Goal: Task Accomplishment & Management: Complete application form

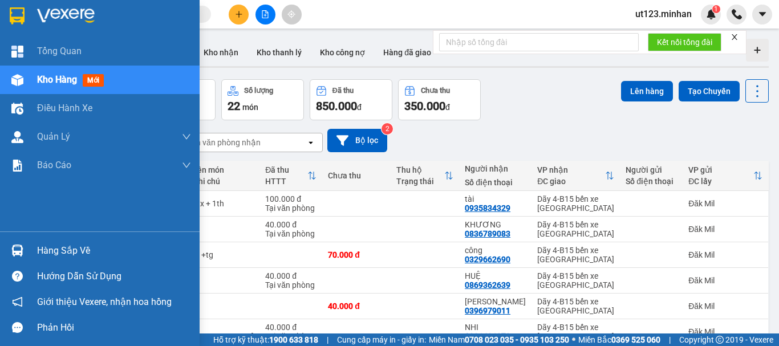
click at [17, 11] on img at bounding box center [17, 15] width 15 height 17
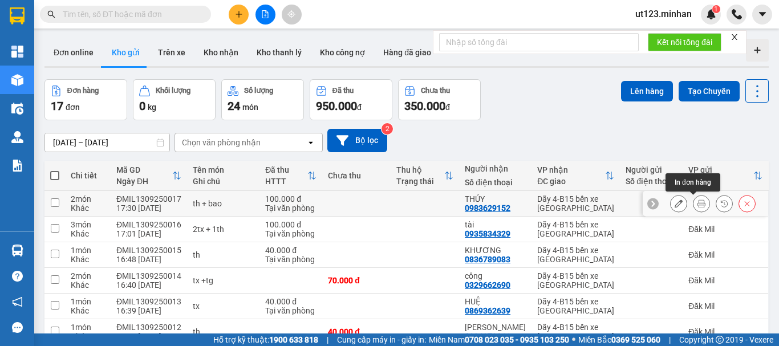
click at [698, 204] on icon at bounding box center [702, 204] width 8 height 8
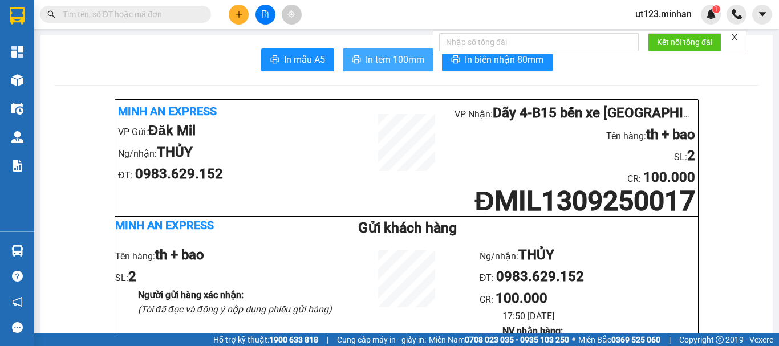
click at [406, 63] on span "In tem 100mm" at bounding box center [395, 59] width 59 height 14
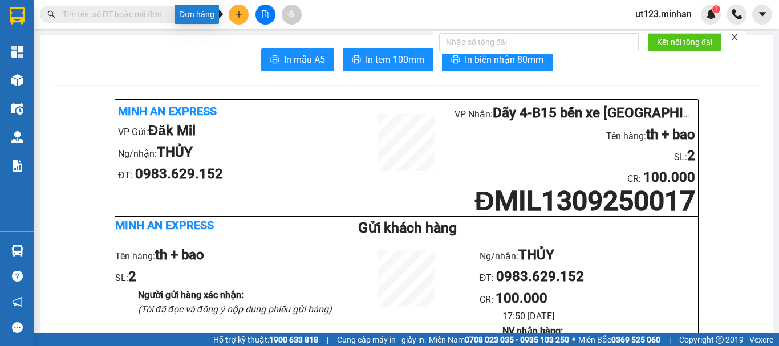
click at [233, 17] on button at bounding box center [239, 15] width 20 height 20
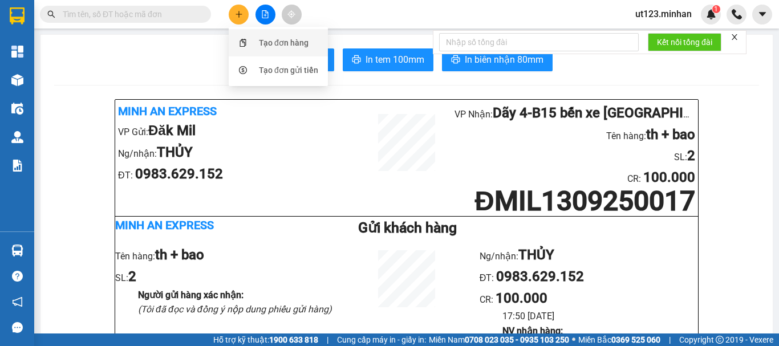
click at [272, 44] on div "Tạo đơn hàng" at bounding box center [284, 43] width 50 height 13
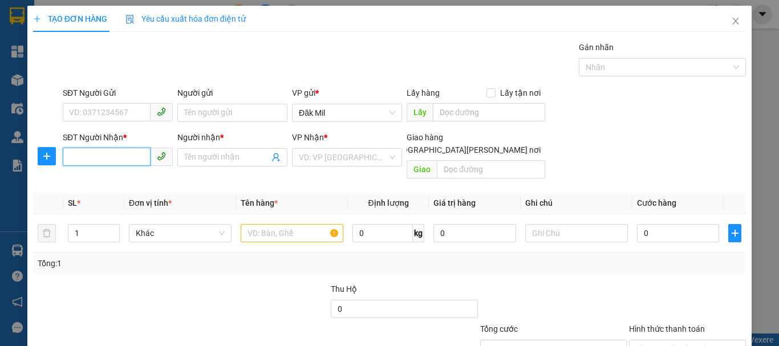
click at [118, 161] on input "SĐT Người Nhận *" at bounding box center [107, 157] width 88 height 18
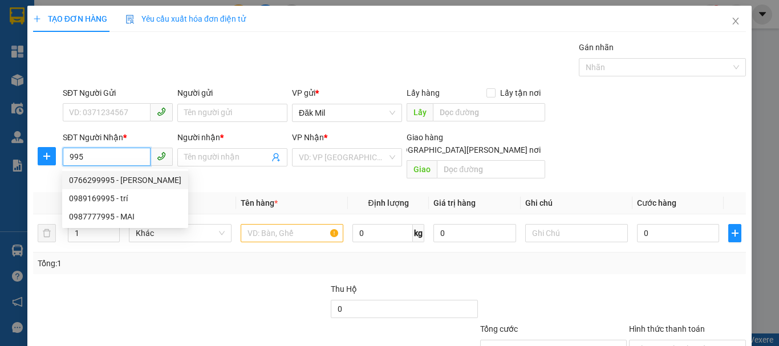
click at [127, 175] on div "0766299995 - [PERSON_NAME]" at bounding box center [125, 180] width 112 height 13
type input "0766299995"
type input "PHÚC"
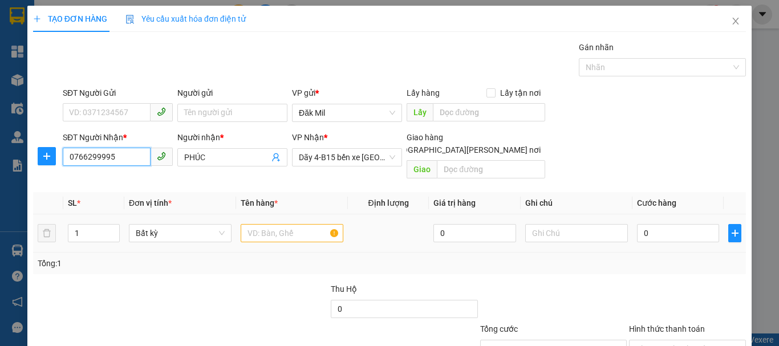
type input "0766299995"
click at [295, 224] on input "text" at bounding box center [292, 233] width 103 height 18
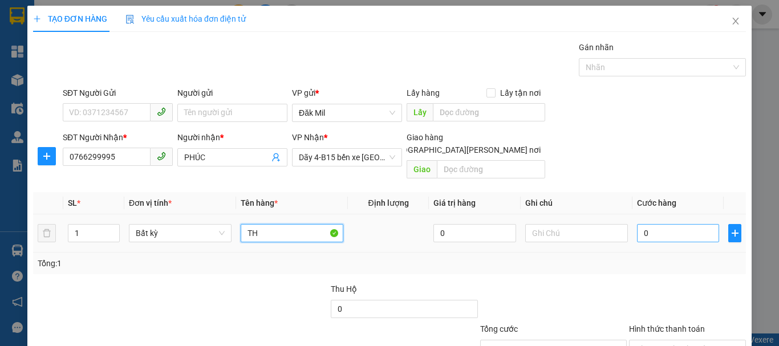
type input "TH"
click at [653, 224] on input "0" at bounding box center [678, 233] width 82 height 18
type input "1"
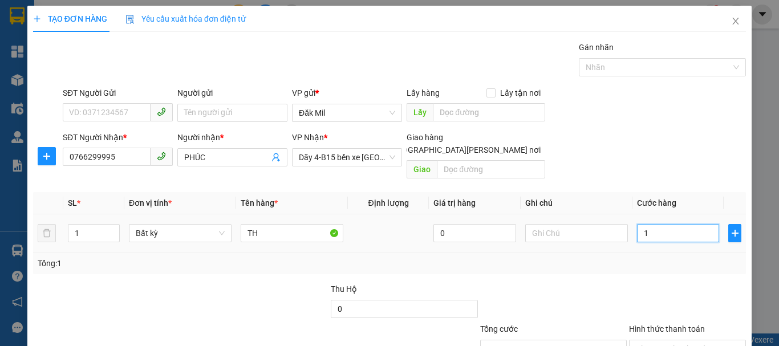
type input "10"
type input "100"
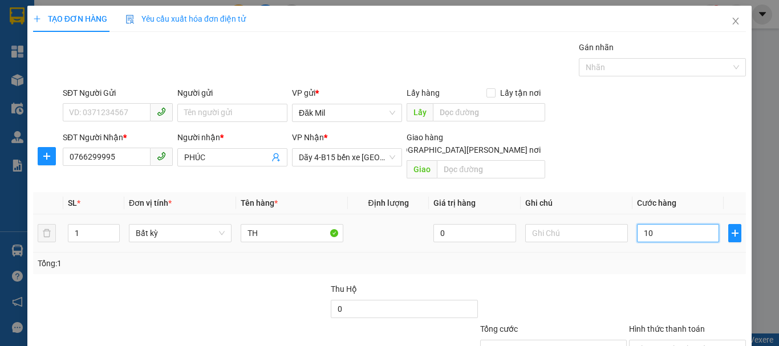
type input "100"
type input "100.000"
click at [580, 283] on div at bounding box center [553, 303] width 149 height 40
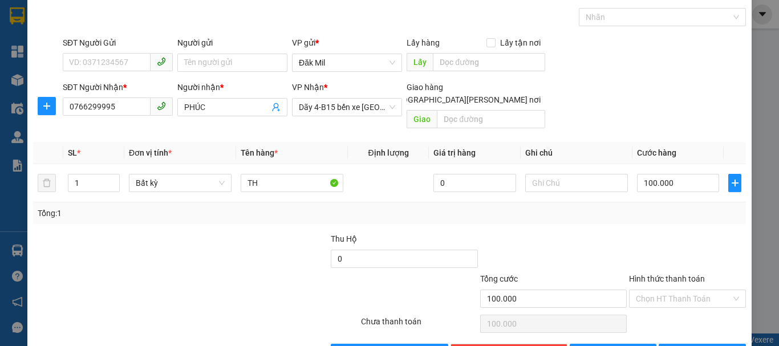
scroll to position [76, 0]
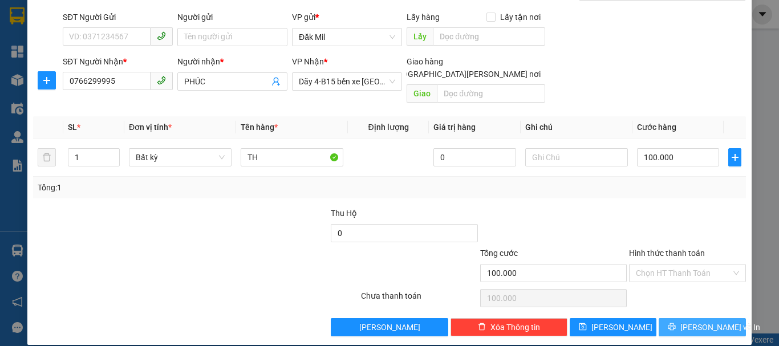
click at [694, 321] on span "[PERSON_NAME] và In" at bounding box center [721, 327] width 80 height 13
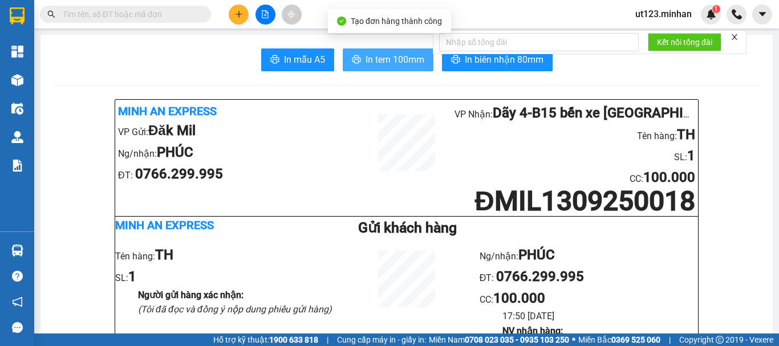
click at [382, 63] on span "In tem 100mm" at bounding box center [395, 59] width 59 height 14
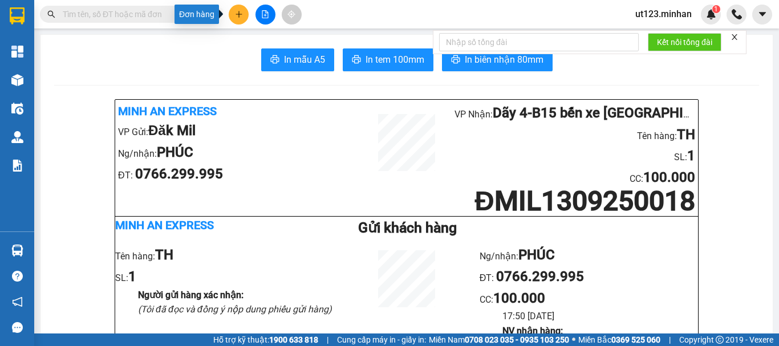
click at [241, 11] on icon "plus" at bounding box center [239, 14] width 8 height 8
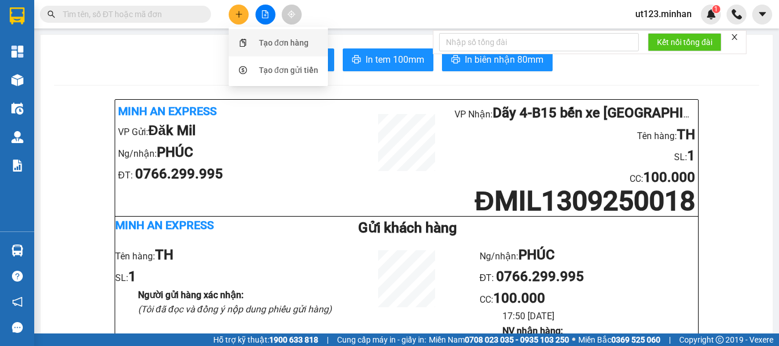
click at [274, 41] on div "Tạo đơn hàng" at bounding box center [284, 43] width 50 height 13
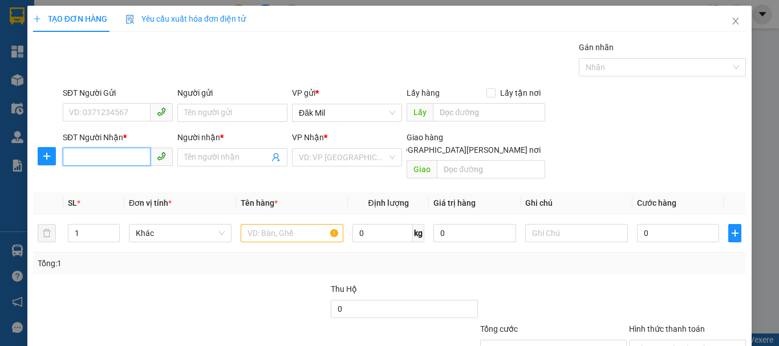
click at [127, 157] on input "SĐT Người Nhận *" at bounding box center [107, 157] width 88 height 18
click at [107, 181] on div "0845660800 - THI" at bounding box center [116, 180] width 95 height 13
type input "0845660800"
type input "THI"
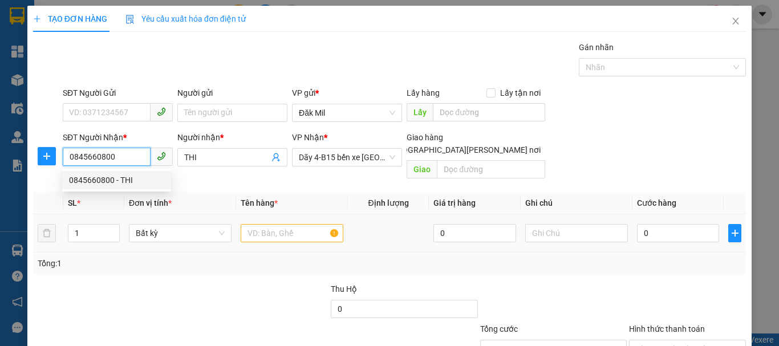
type input "0845660800"
click at [258, 224] on input "text" at bounding box center [292, 233] width 103 height 18
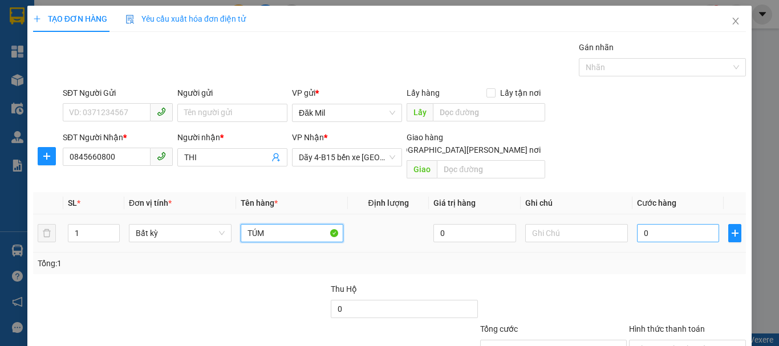
type input "TÚM"
click at [656, 225] on input "0" at bounding box center [678, 233] width 82 height 18
type input "4"
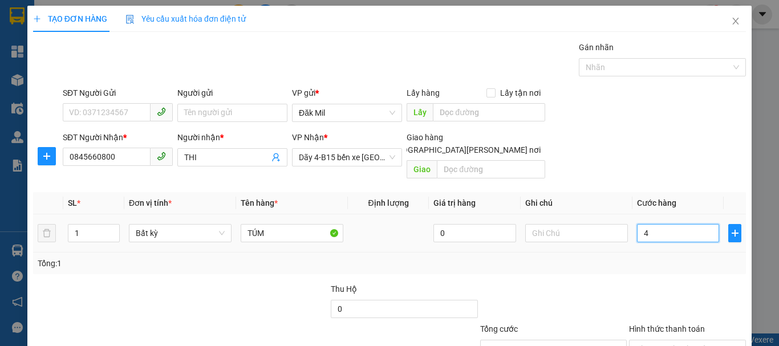
type input "40"
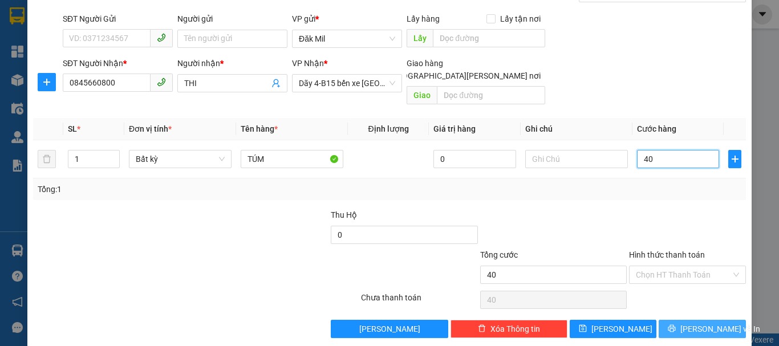
scroll to position [76, 0]
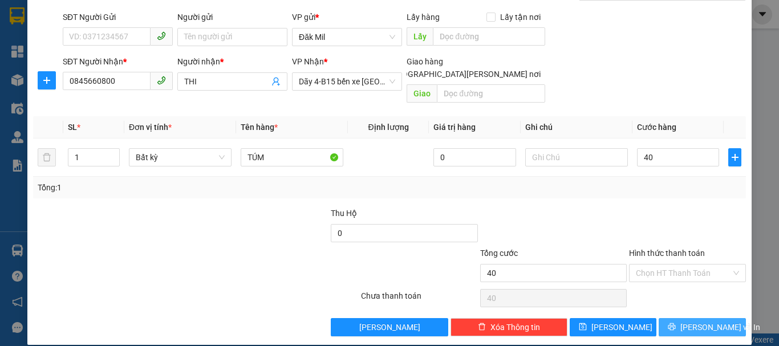
type input "40.000"
drag, startPoint x: 688, startPoint y: 315, endPoint x: 672, endPoint y: 314, distance: 16.0
click at [685, 318] on button "[PERSON_NAME] và In" at bounding box center [702, 327] width 87 height 18
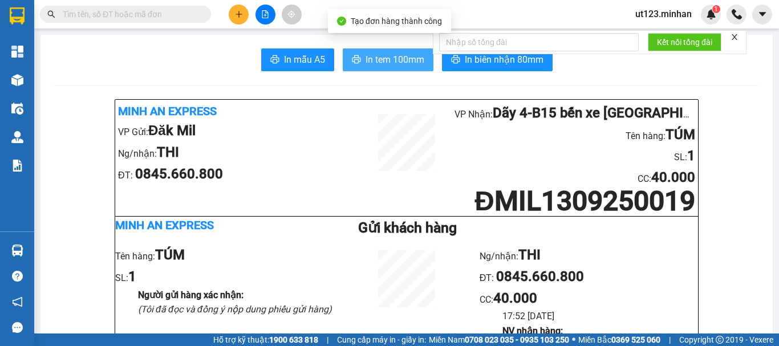
drag, startPoint x: 390, startPoint y: 52, endPoint x: 391, endPoint y: 112, distance: 59.9
click at [388, 52] on span "In tem 100mm" at bounding box center [395, 59] width 59 height 14
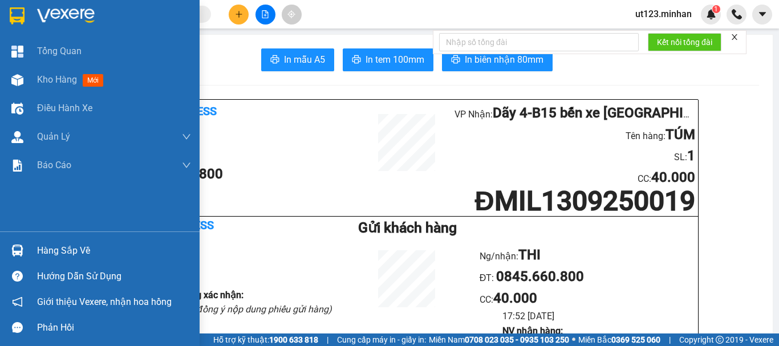
click at [17, 11] on img at bounding box center [17, 15] width 15 height 17
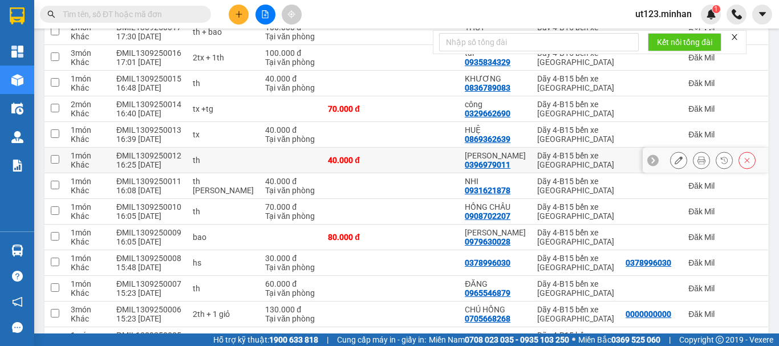
scroll to position [278, 0]
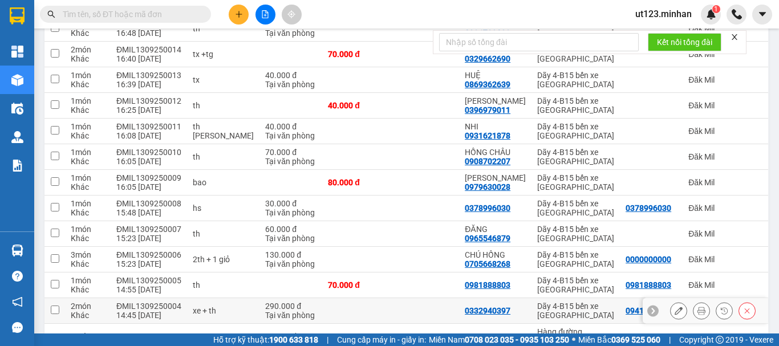
click at [396, 311] on td at bounding box center [425, 311] width 68 height 26
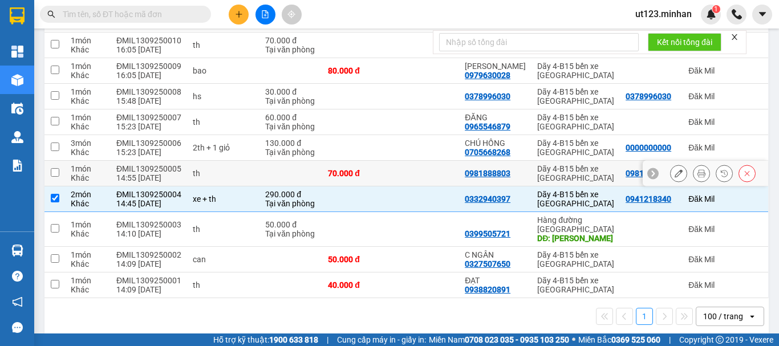
scroll to position [392, 0]
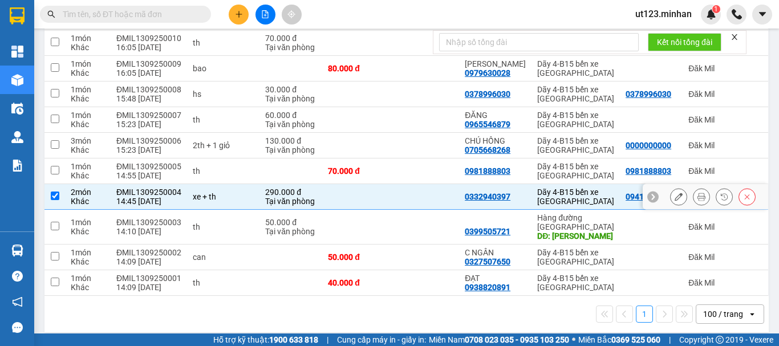
click at [398, 196] on td at bounding box center [425, 197] width 68 height 26
checkbox input "false"
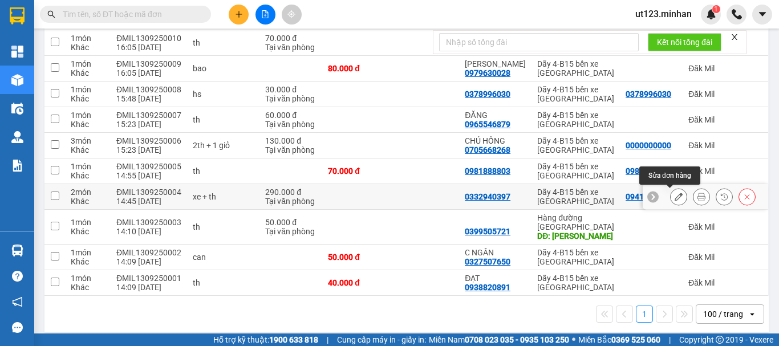
click at [675, 196] on icon at bounding box center [679, 197] width 8 height 8
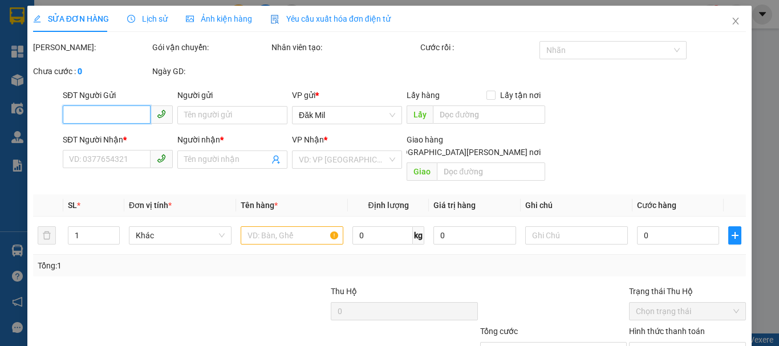
type input "0941218340"
type input "0332940397"
type input "290.000"
type input "0"
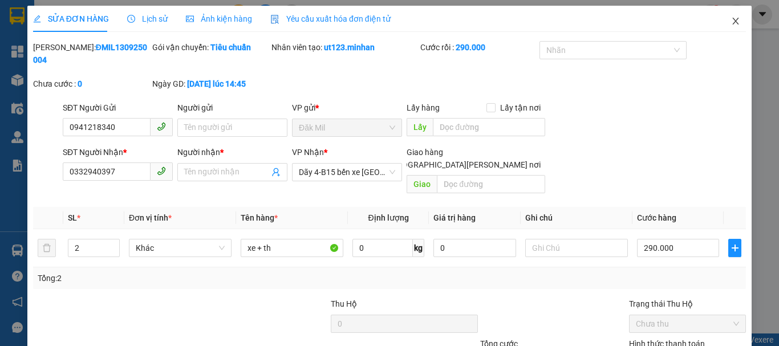
click at [731, 19] on icon "close" at bounding box center [735, 21] width 9 height 9
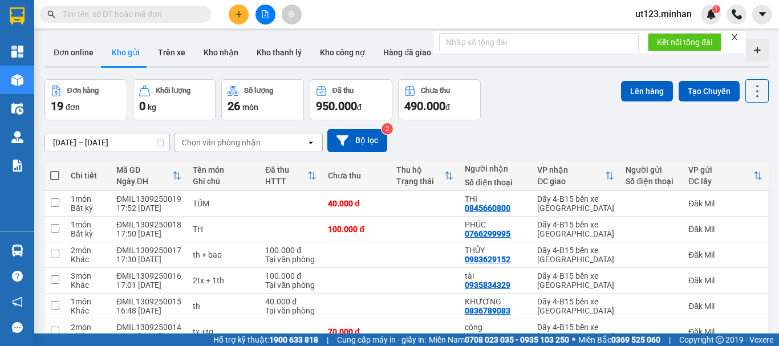
click at [499, 129] on div "[DATE] – [DATE] Press the down arrow key to interact with the calendar and sele…" at bounding box center [406, 140] width 724 height 23
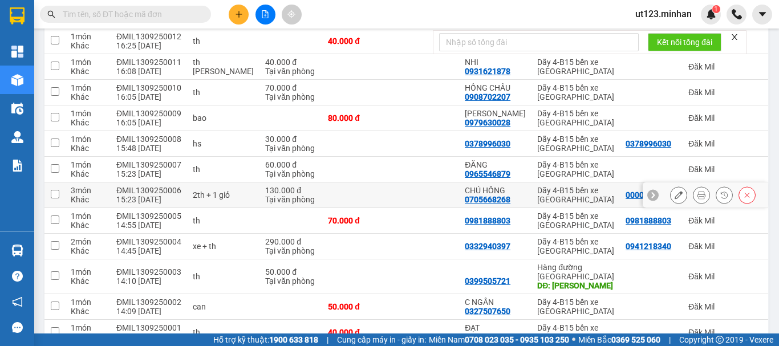
scroll to position [392, 0]
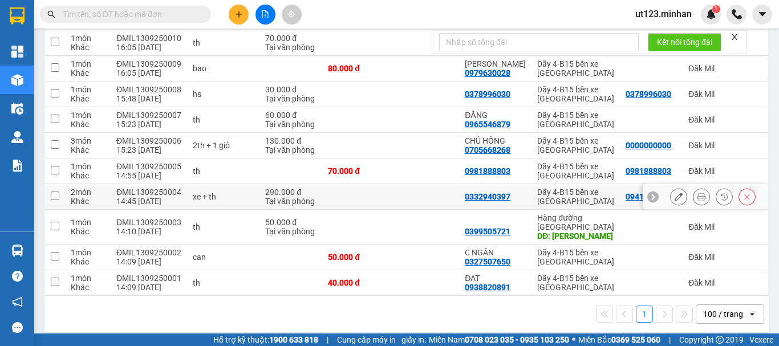
click at [361, 196] on td at bounding box center [356, 197] width 68 height 26
checkbox input "true"
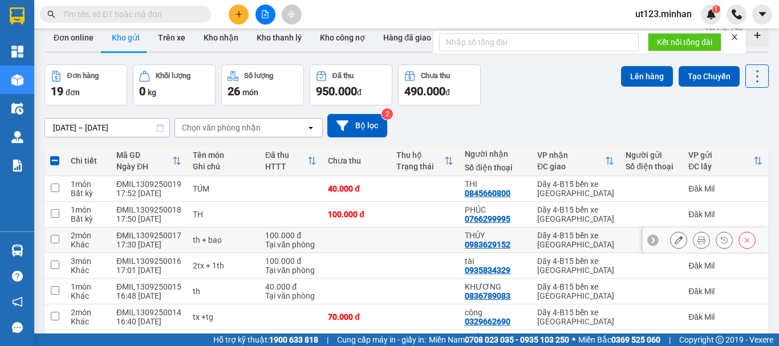
scroll to position [0, 0]
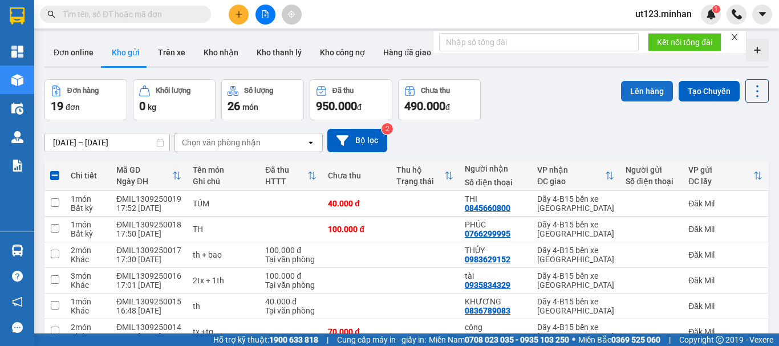
click at [653, 87] on button "Lên hàng" at bounding box center [647, 91] width 52 height 21
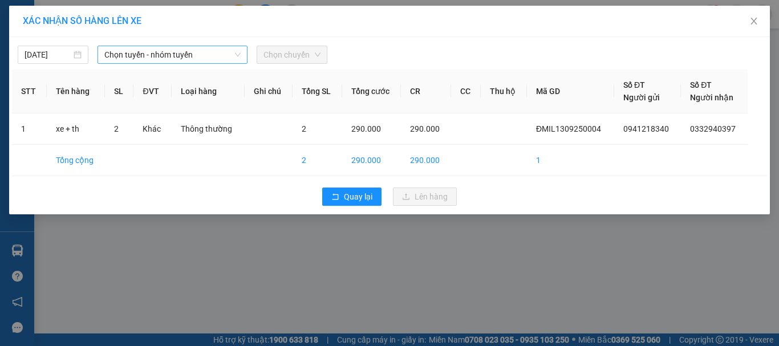
click at [114, 52] on span "Chọn tuyến - nhóm tuyến" at bounding box center [172, 54] width 136 height 17
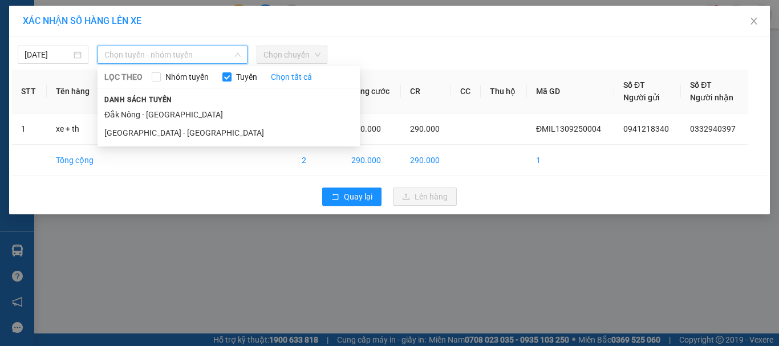
drag, startPoint x: 166, startPoint y: 119, endPoint x: 187, endPoint y: 92, distance: 34.1
click at [165, 118] on li "Đắk Nông - [GEOGRAPHIC_DATA]" at bounding box center [229, 115] width 262 height 18
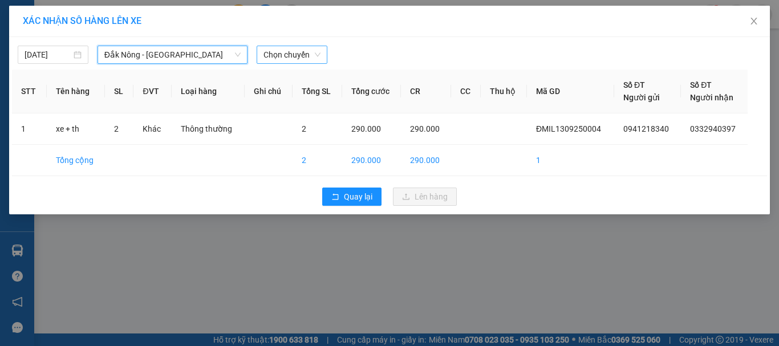
click at [274, 56] on span "Chọn chuyến" at bounding box center [292, 54] width 57 height 17
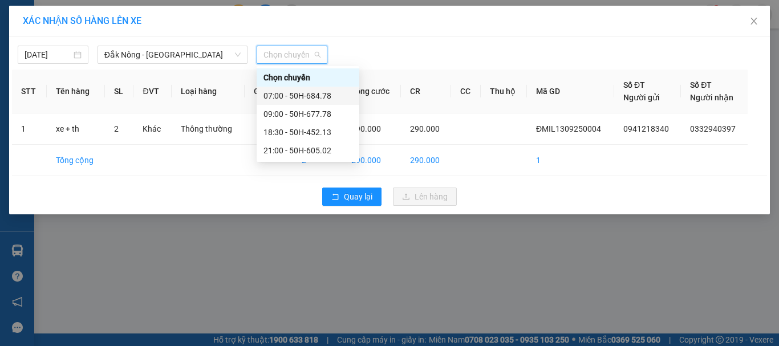
click at [325, 96] on div "07:00 - 50H-684.78" at bounding box center [308, 96] width 89 height 13
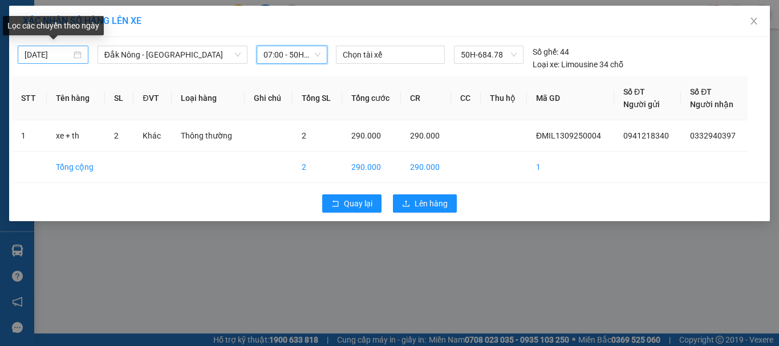
click at [32, 55] on input "[DATE]" at bounding box center [48, 54] width 47 height 13
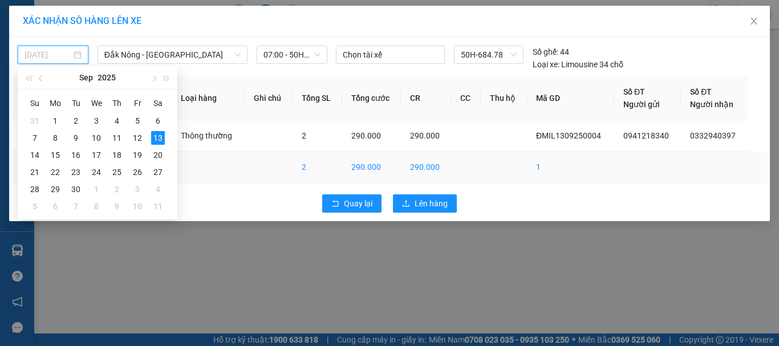
drag, startPoint x: 36, startPoint y: 155, endPoint x: 53, endPoint y: 154, distance: 17.2
click at [36, 155] on div "14" at bounding box center [35, 155] width 14 height 14
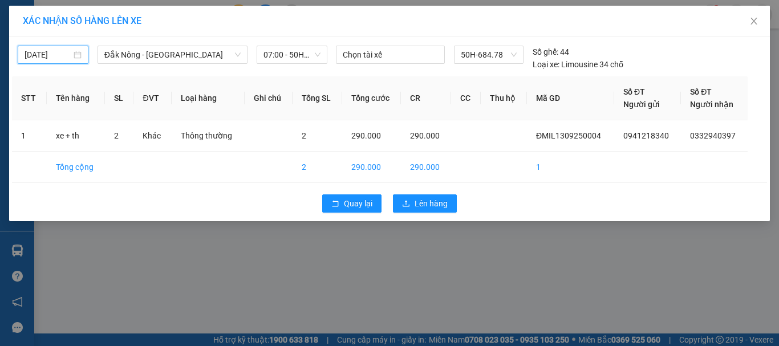
type input "[DATE]"
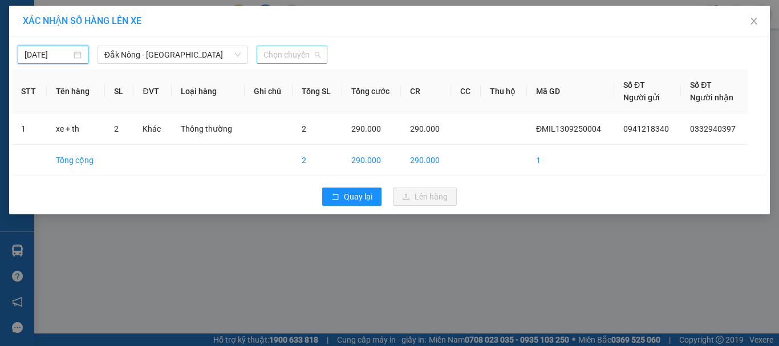
click at [297, 47] on span "Chọn chuyến" at bounding box center [292, 54] width 57 height 17
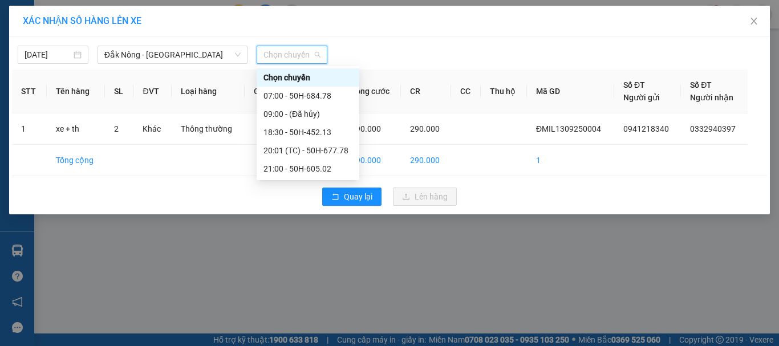
click at [321, 85] on div "Chọn chuyến" at bounding box center [308, 77] width 103 height 18
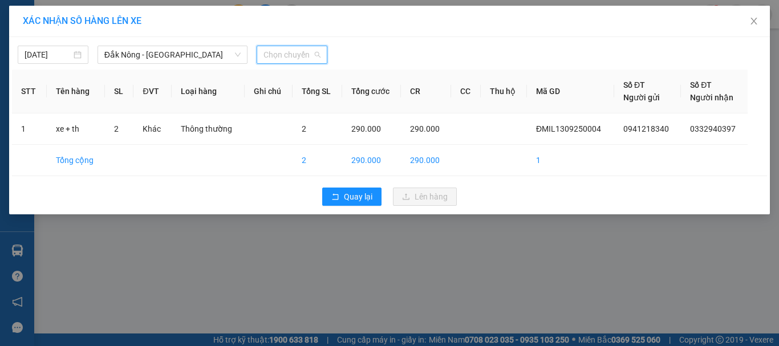
drag, startPoint x: 314, startPoint y: 54, endPoint x: 315, endPoint y: 68, distance: 14.9
click at [313, 54] on span "Chọn chuyến" at bounding box center [292, 54] width 57 height 17
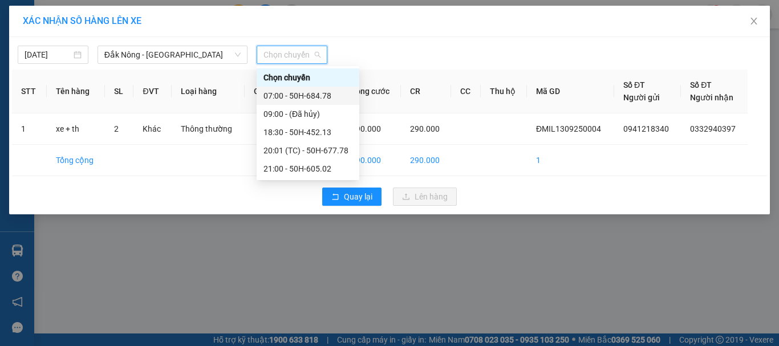
click at [323, 91] on div "07:00 - 50H-684.78" at bounding box center [308, 96] width 89 height 13
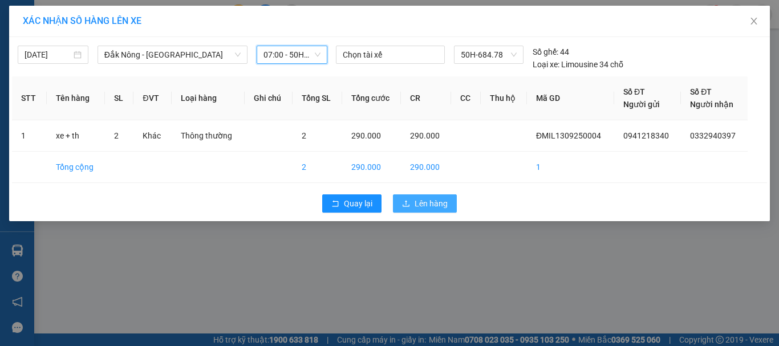
click at [439, 201] on span "Lên hàng" at bounding box center [431, 203] width 33 height 13
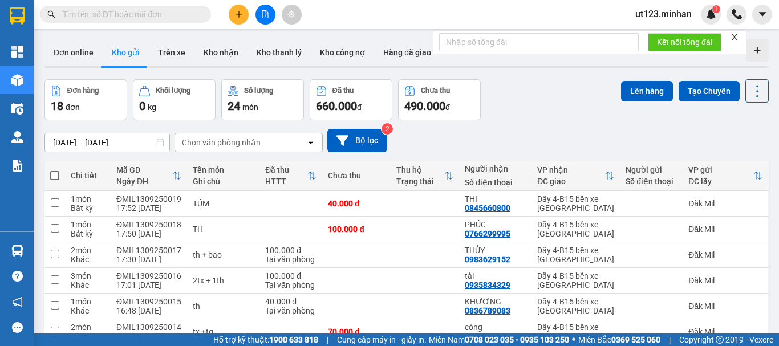
click at [57, 175] on span at bounding box center [54, 175] width 9 height 9
click at [55, 170] on input "checkbox" at bounding box center [55, 170] width 0 height 0
checkbox input "true"
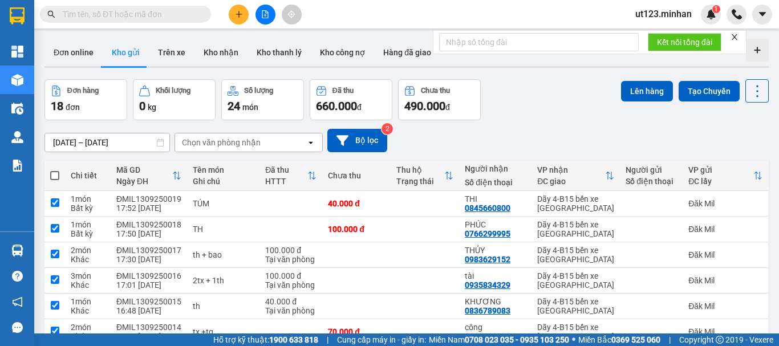
checkbox input "true"
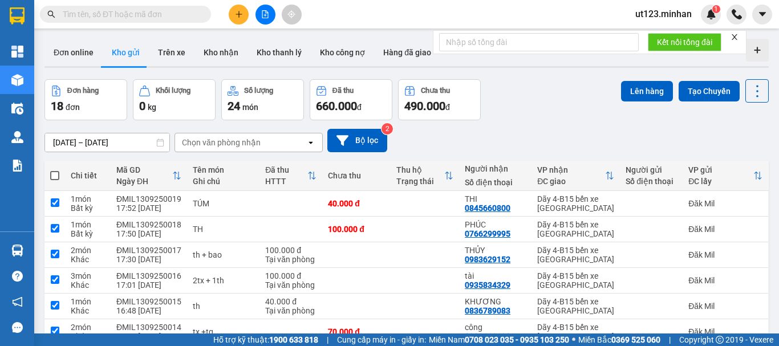
checkbox input "true"
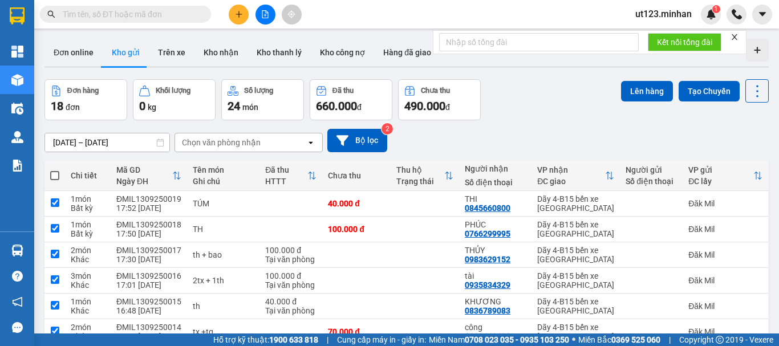
checkbox input "true"
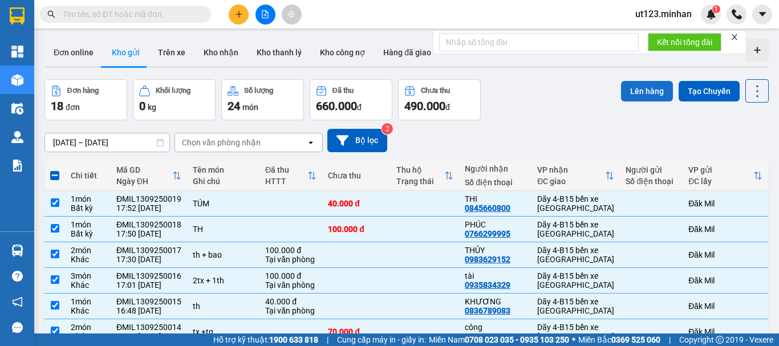
click at [632, 91] on button "Lên hàng" at bounding box center [647, 91] width 52 height 21
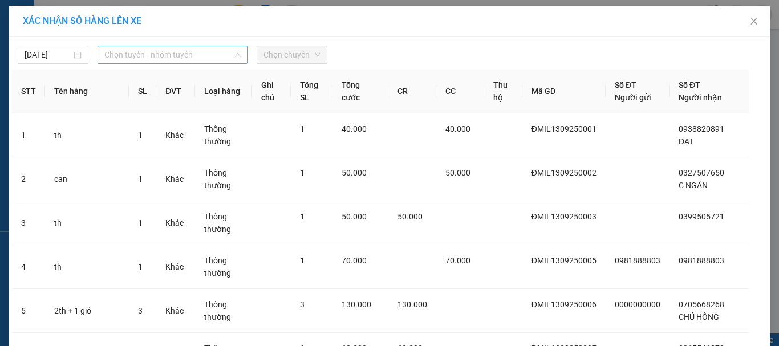
click at [128, 54] on span "Chọn tuyến - nhóm tuyến" at bounding box center [172, 54] width 136 height 17
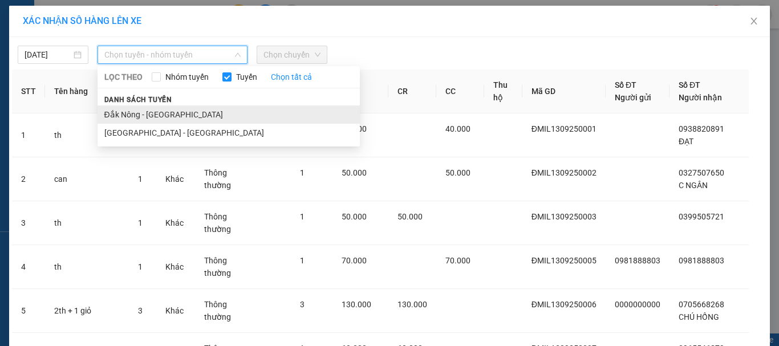
click at [144, 112] on li "Đắk Nông - [GEOGRAPHIC_DATA]" at bounding box center [229, 115] width 262 height 18
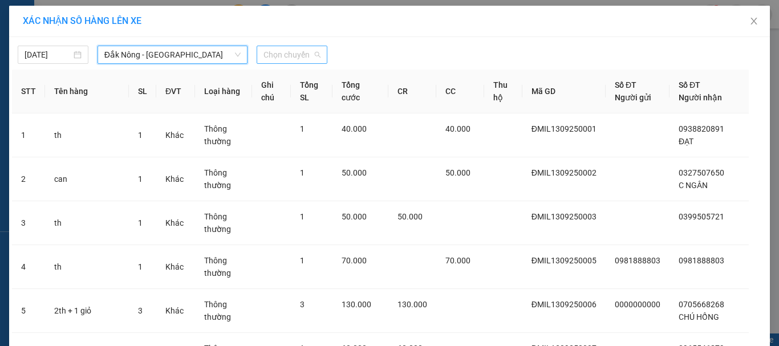
click at [266, 51] on span "Chọn chuyến" at bounding box center [292, 54] width 57 height 17
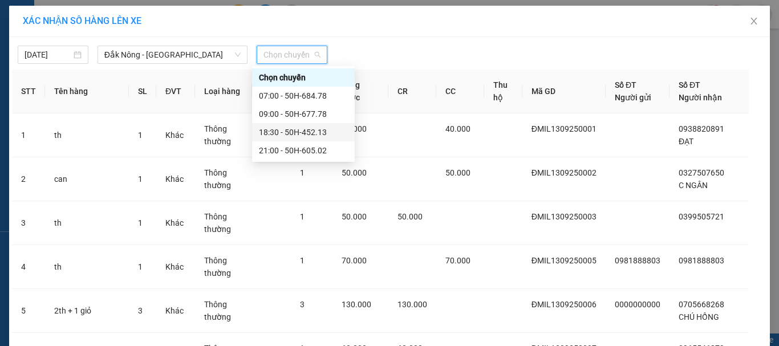
click at [317, 135] on div "18:30 - 50H-452.13" at bounding box center [303, 132] width 89 height 13
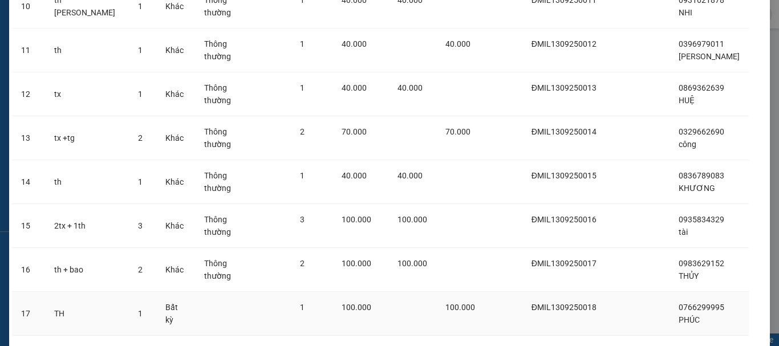
scroll to position [610, 0]
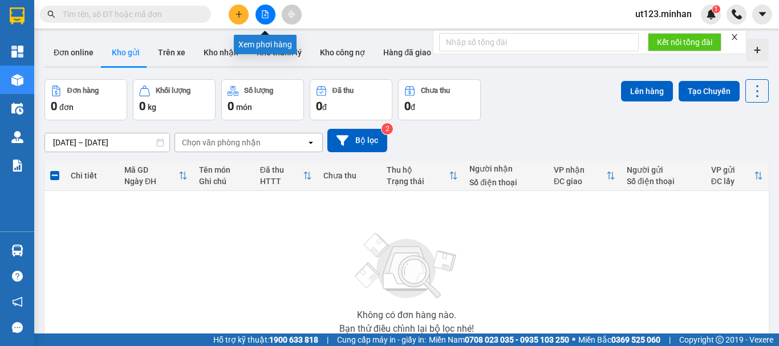
click at [264, 10] on button at bounding box center [266, 15] width 20 height 20
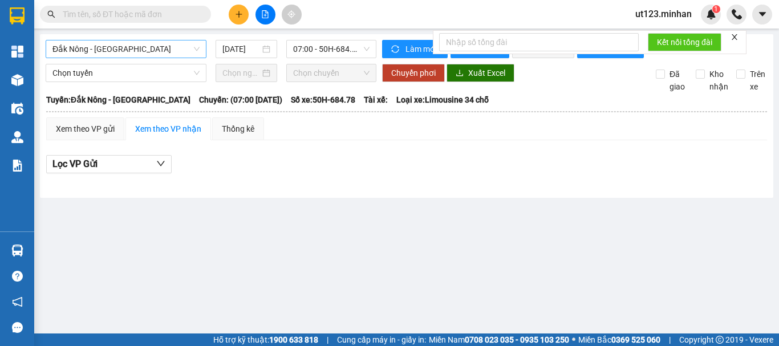
click at [165, 50] on span "Đắk Nông - [GEOGRAPHIC_DATA]" at bounding box center [125, 49] width 147 height 17
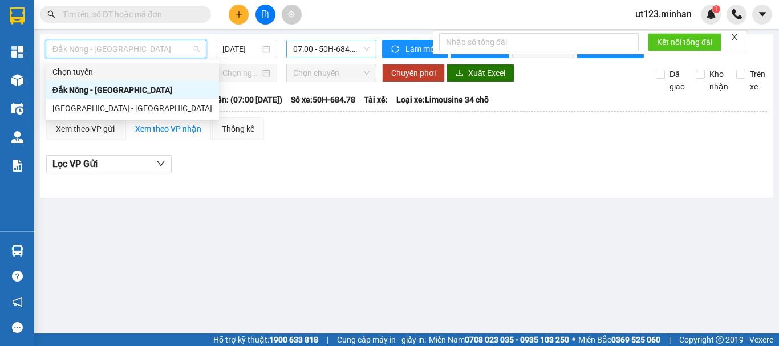
click at [325, 55] on span "07:00 - 50H-684.78" at bounding box center [331, 49] width 76 height 17
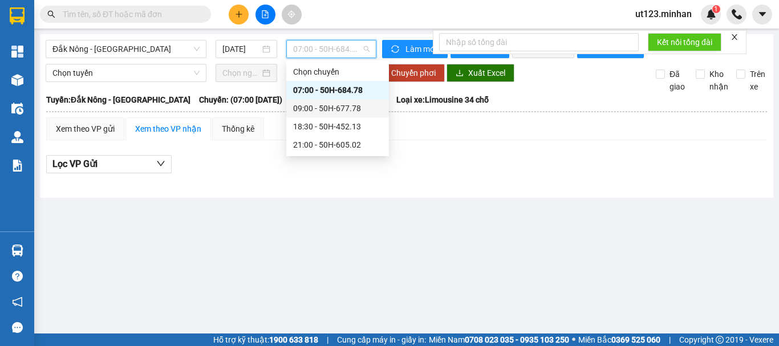
click at [333, 115] on div "09:00 - 50H-677.78" at bounding box center [337, 108] width 103 height 18
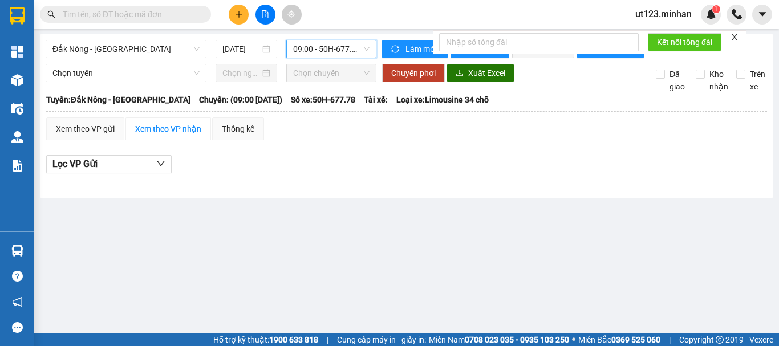
click at [322, 58] on div "09:00 - 50H-677.78" at bounding box center [331, 49] width 90 height 18
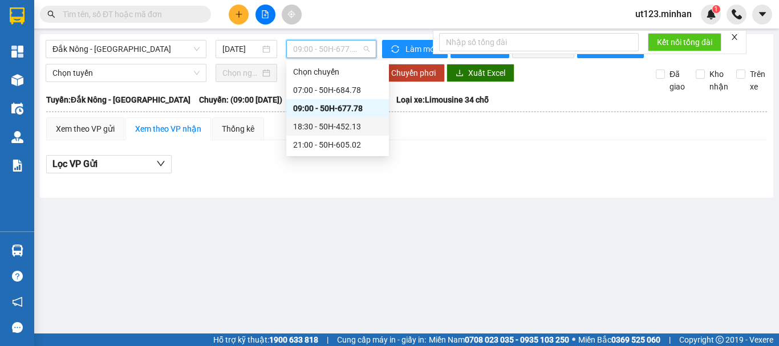
click at [337, 130] on div "18:30 - 50H-452.13" at bounding box center [337, 126] width 89 height 13
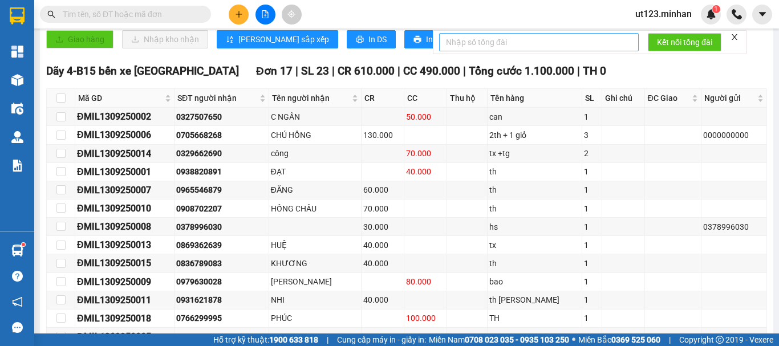
scroll to position [228, 0]
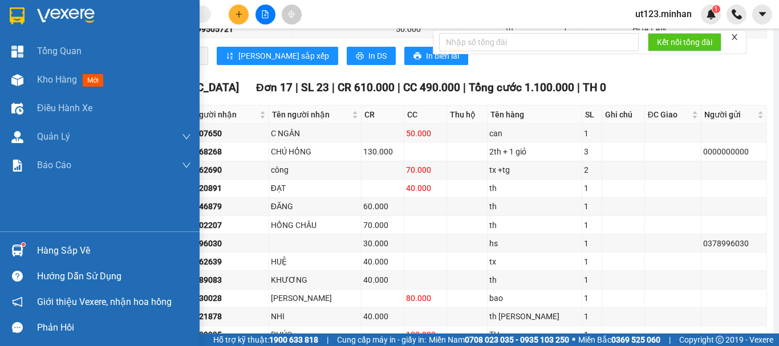
click at [14, 18] on img at bounding box center [17, 15] width 15 height 17
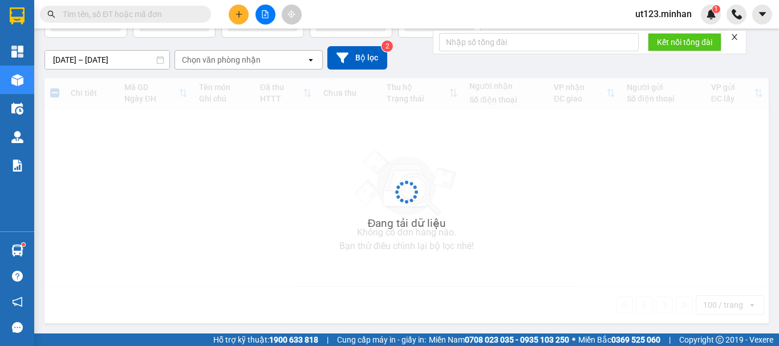
scroll to position [81, 0]
